Goal: Task Accomplishment & Management: Complete application form

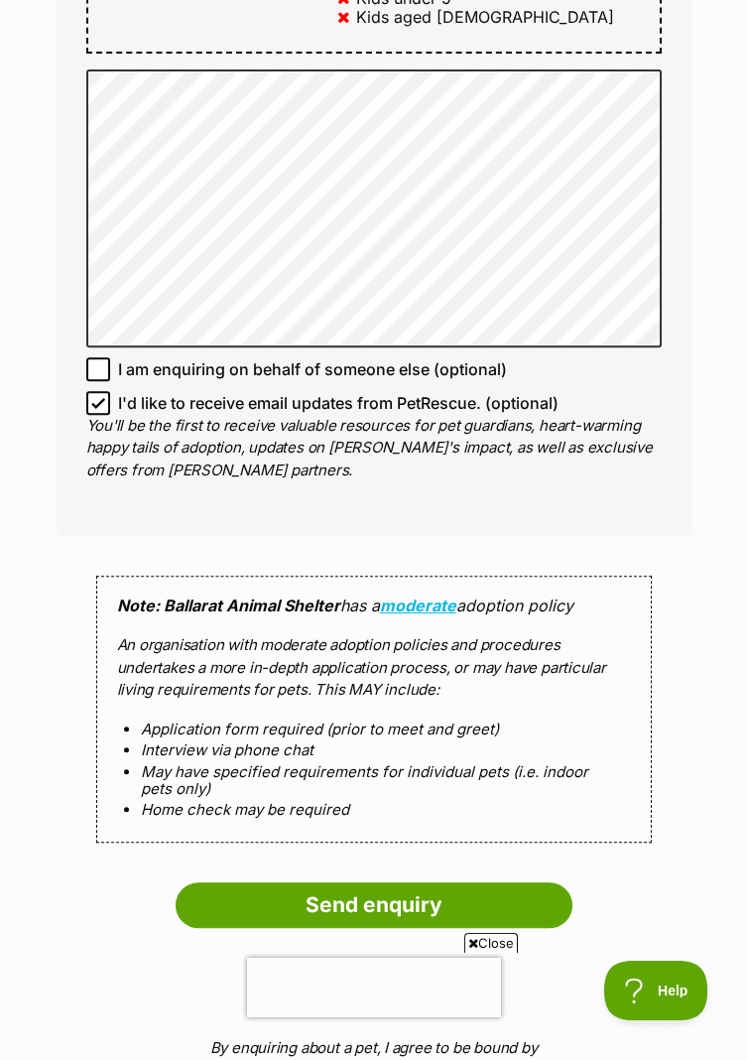
scroll to position [1281, 0]
click at [90, 391] on input "I'd like to receive email updates from PetRescue. (optional)" at bounding box center [98, 403] width 24 height 24
checkbox input "false"
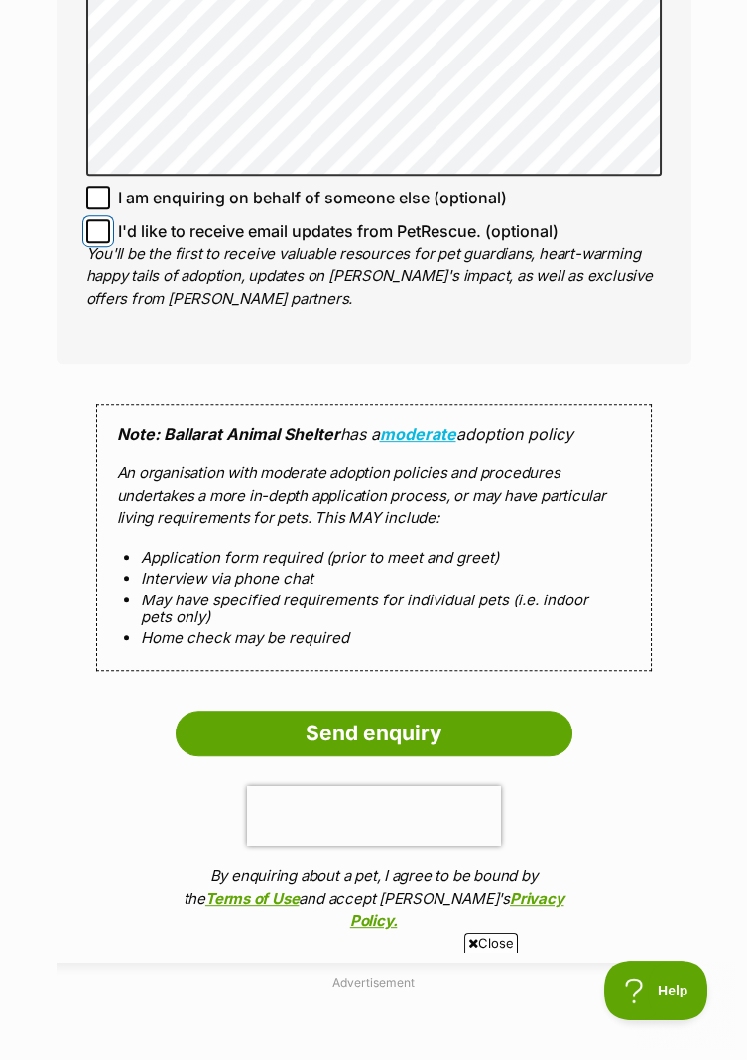
scroll to position [1456, 0]
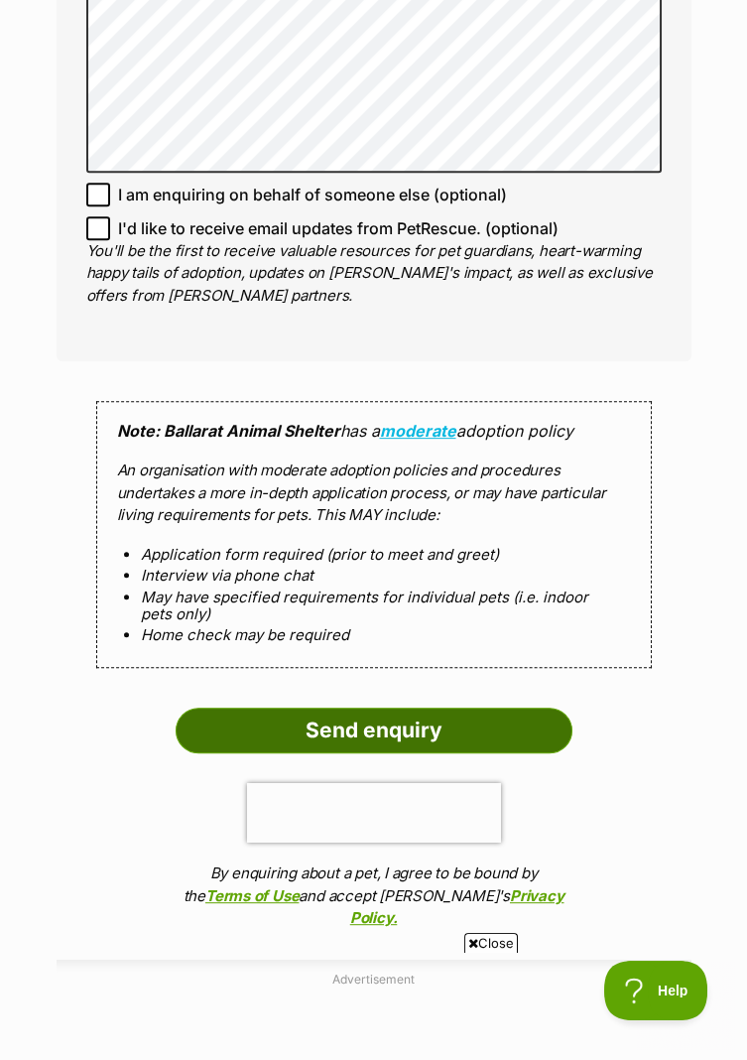
click at [518, 708] on input "Send enquiry" at bounding box center [374, 731] width 397 height 46
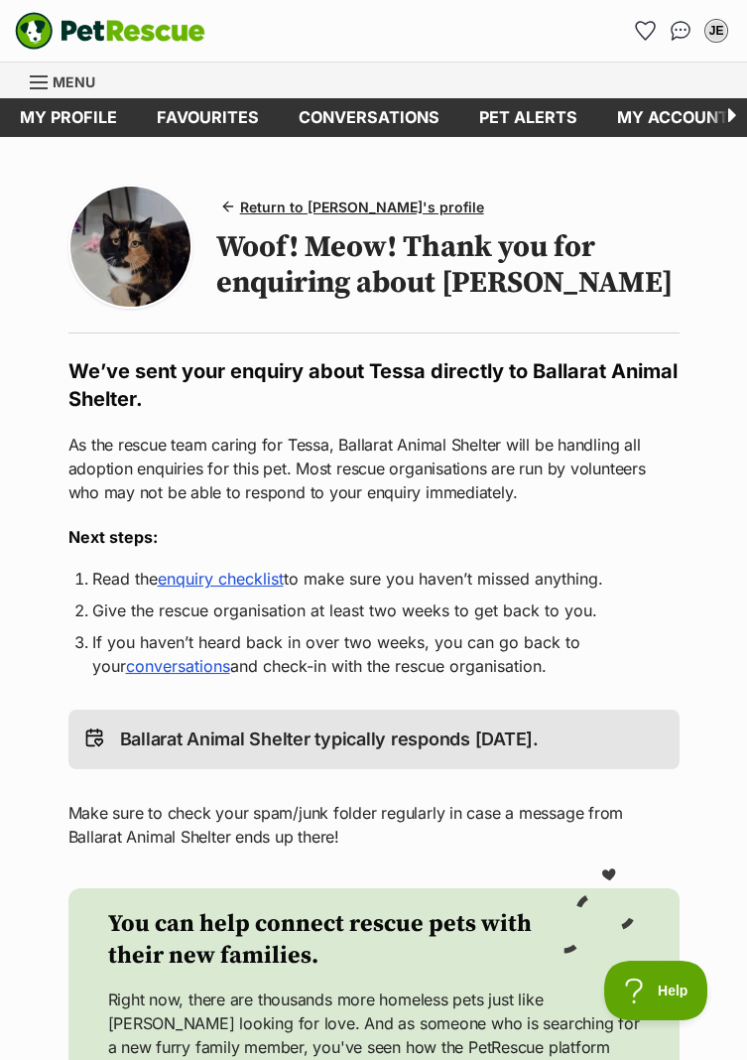
click at [262, 587] on link "enquiry checklist" at bounding box center [221, 579] width 126 height 20
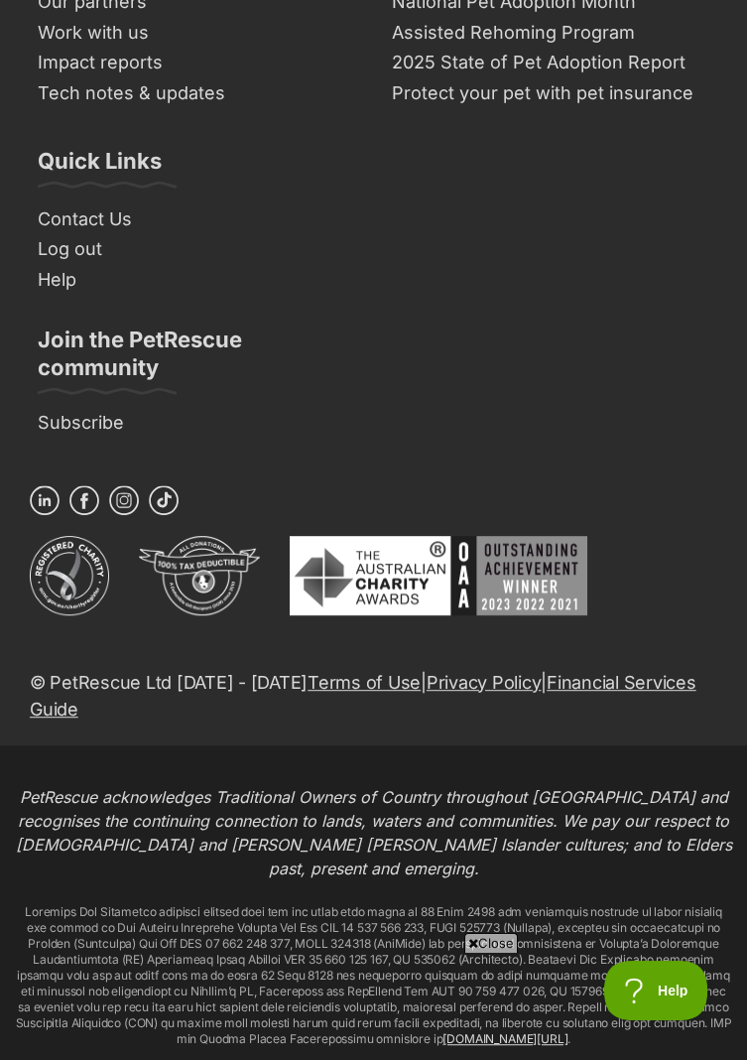
scroll to position [1874, 0]
